Goal: Task Accomplishment & Management: Use online tool/utility

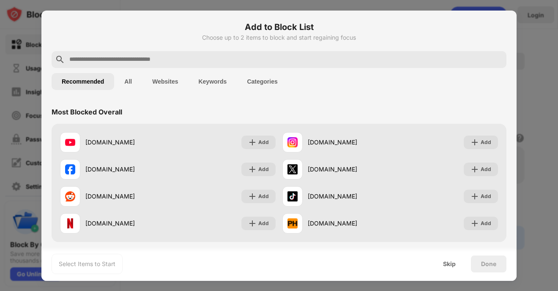
click at [150, 59] on input "text" at bounding box center [285, 59] width 434 height 10
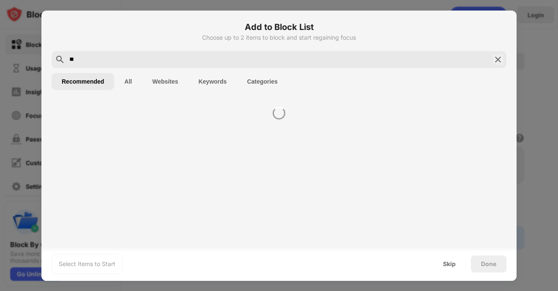
type input "*"
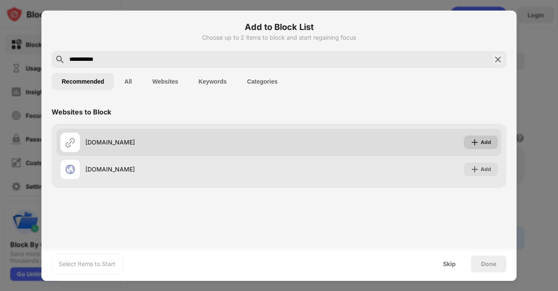
type input "**********"
click at [473, 142] on img at bounding box center [474, 142] width 8 height 8
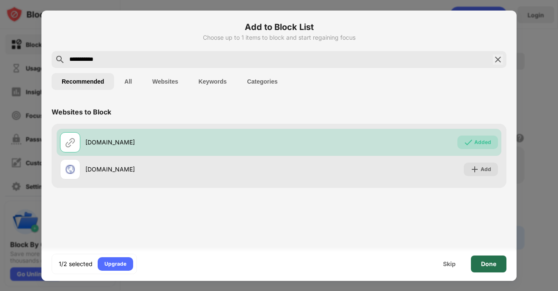
click at [498, 268] on div "Done" at bounding box center [488, 264] width 35 height 17
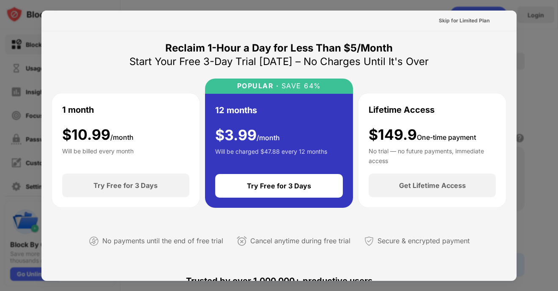
click at [541, 41] on div at bounding box center [279, 145] width 558 height 291
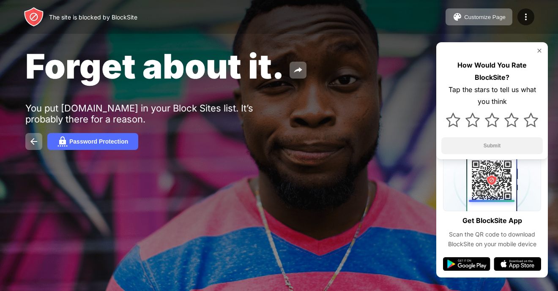
click at [536, 49] on img at bounding box center [539, 50] width 7 height 7
